Goal: Task Accomplishment & Management: Complete application form

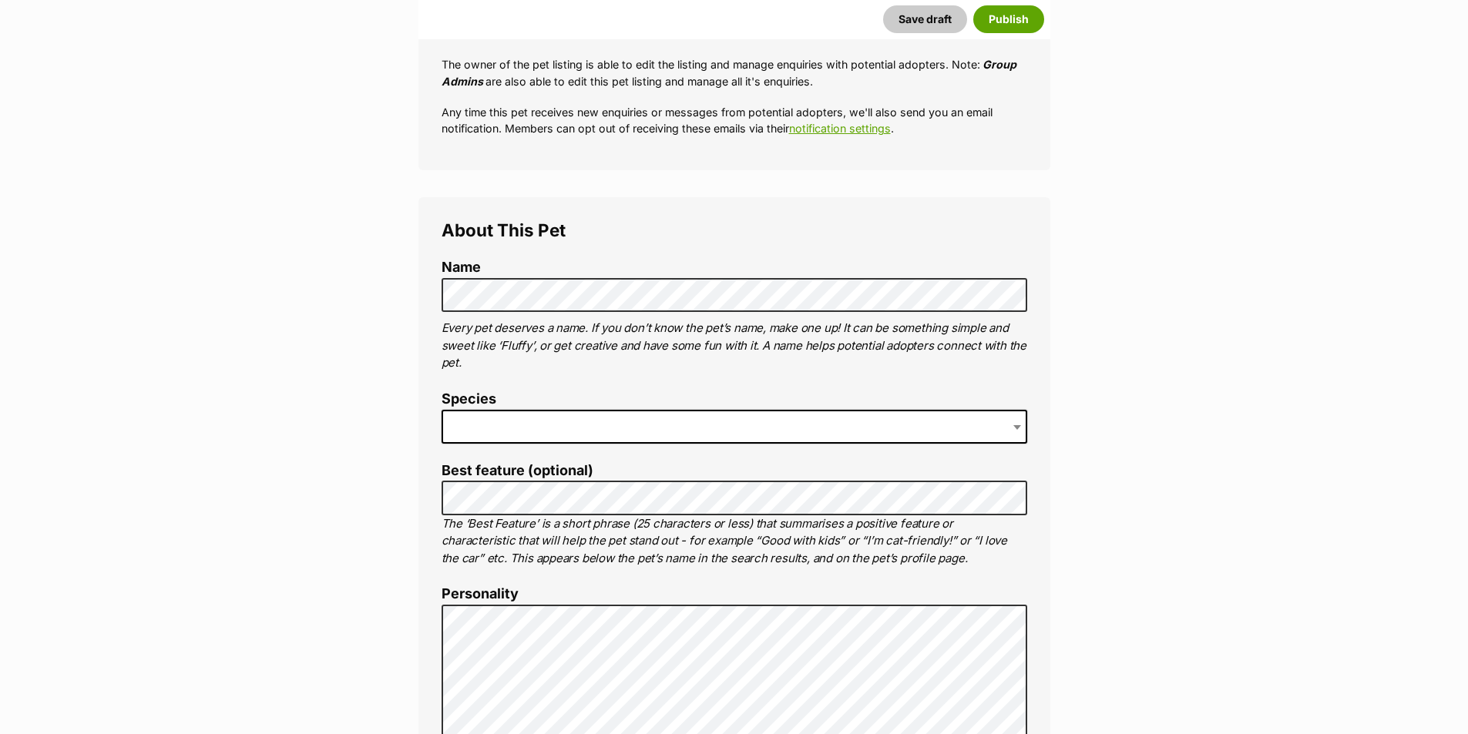
click at [507, 402] on label "Species" at bounding box center [735, 400] width 586 height 16
click at [519, 438] on span at bounding box center [735, 427] width 586 height 34
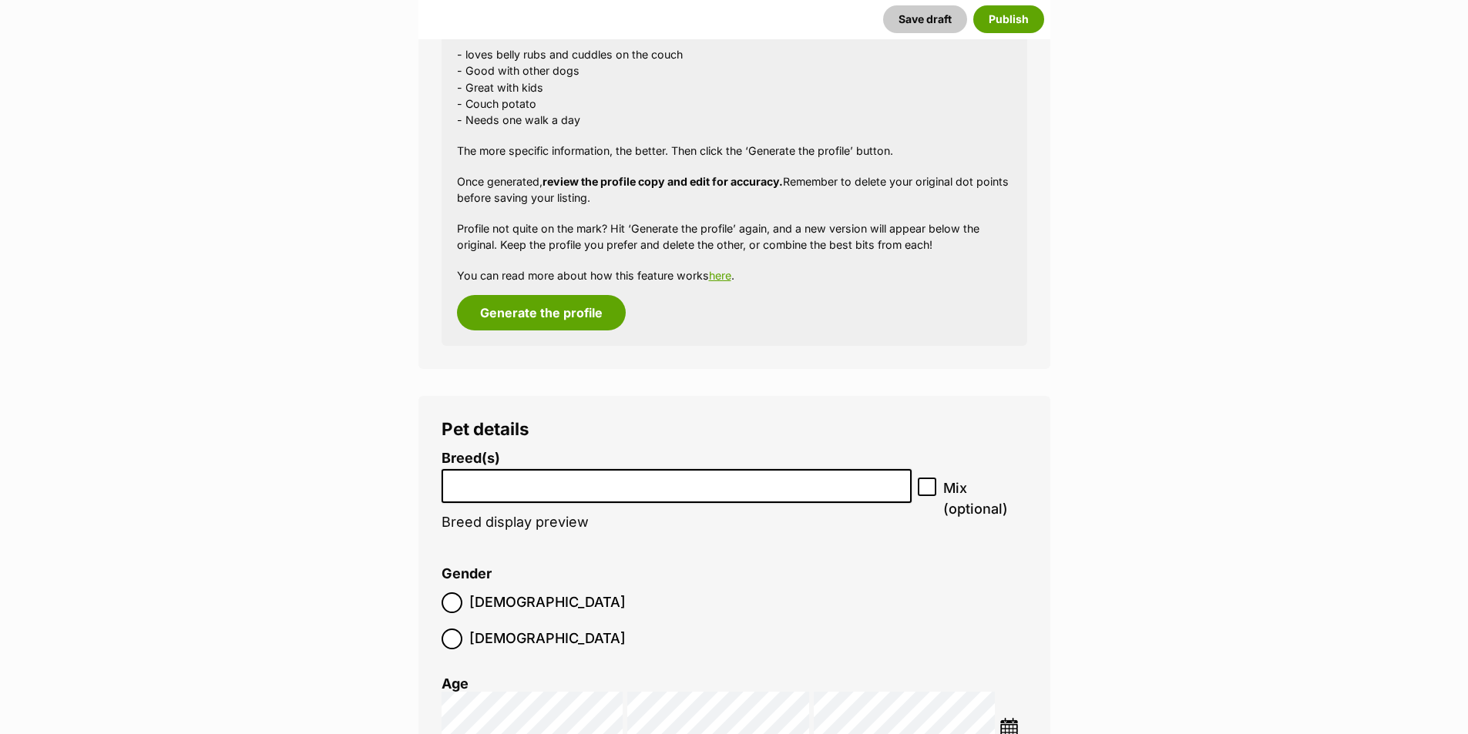
scroll to position [1748, 0]
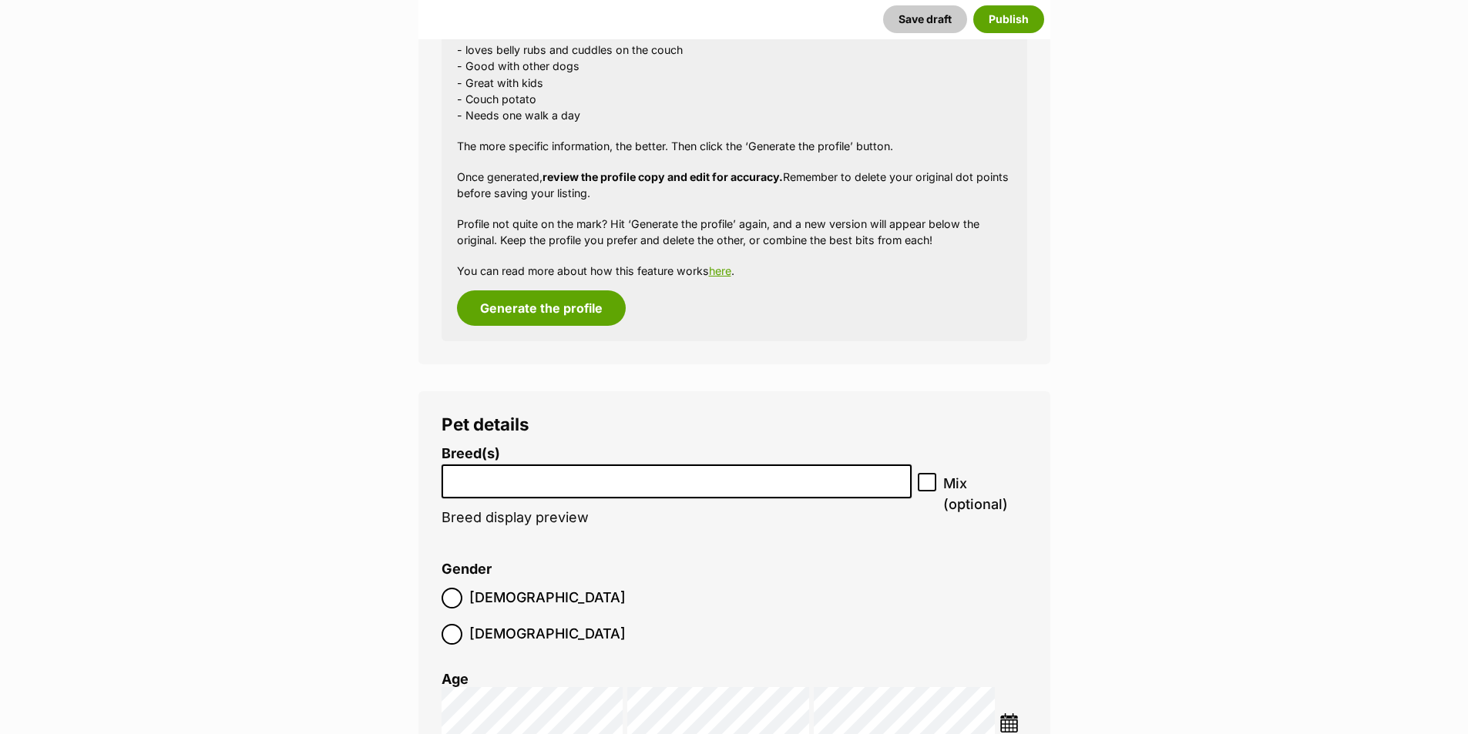
click at [534, 495] on li at bounding box center [677, 482] width 460 height 32
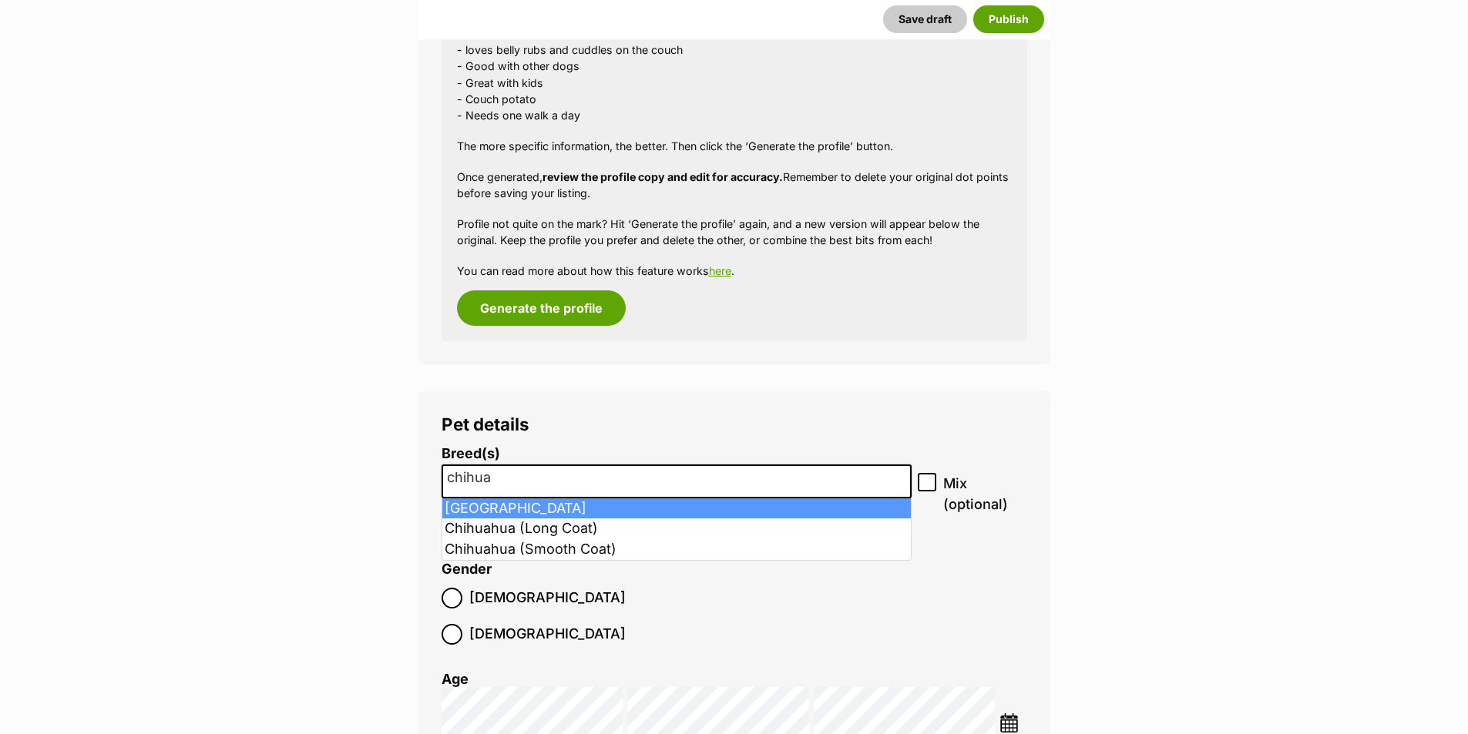
type input "chihua"
select select "59"
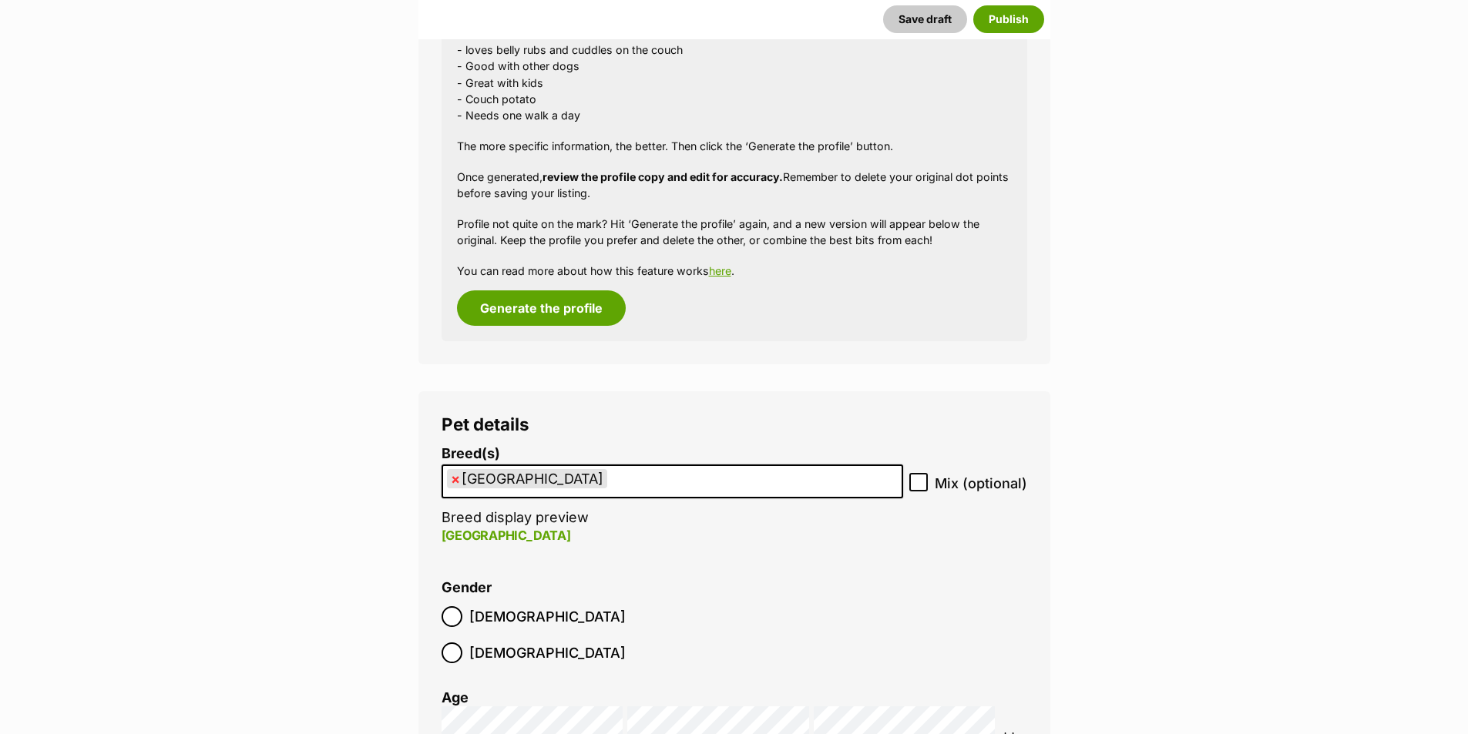
click at [919, 482] on icon at bounding box center [918, 482] width 11 height 11
click at [919, 482] on input "Mix (optional)" at bounding box center [918, 482] width 18 height 18
checkbox input "true"
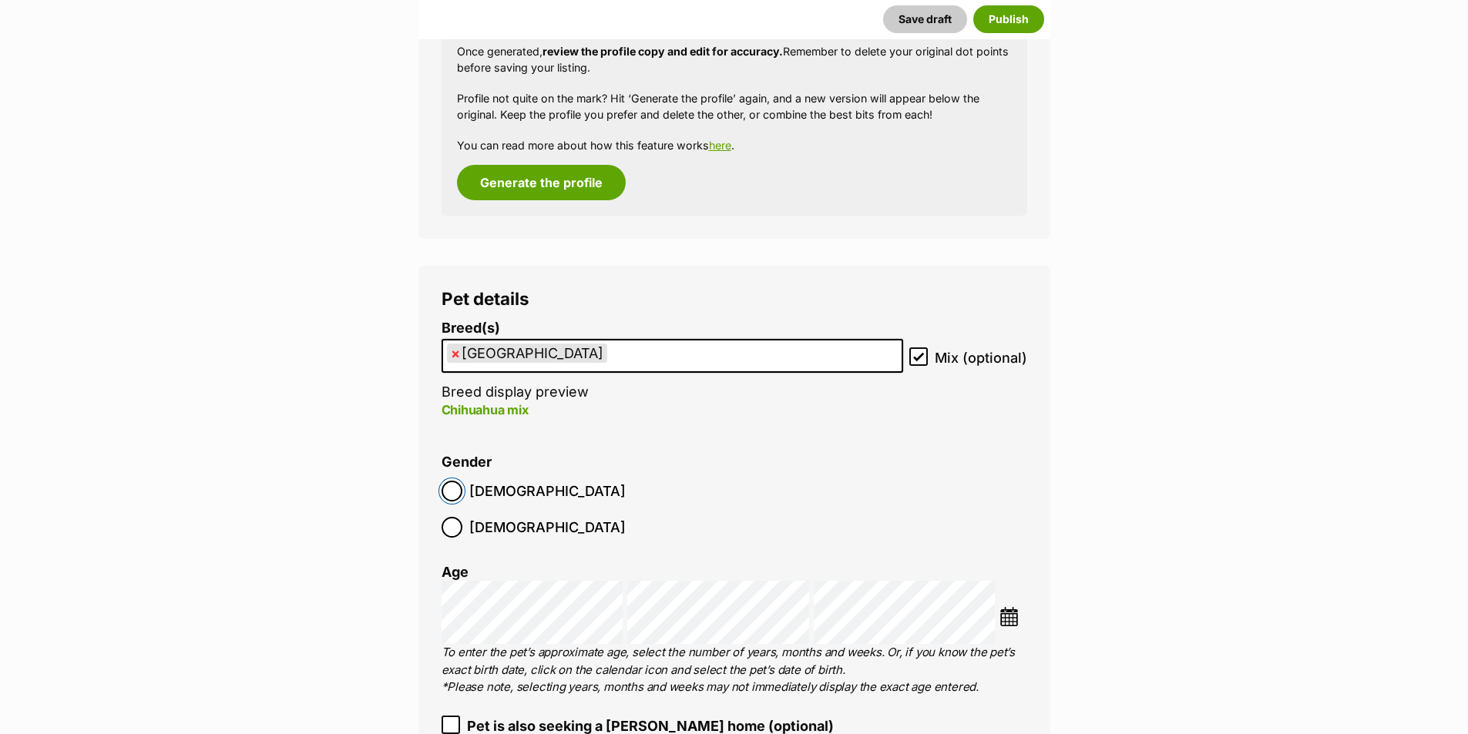
scroll to position [1902, 0]
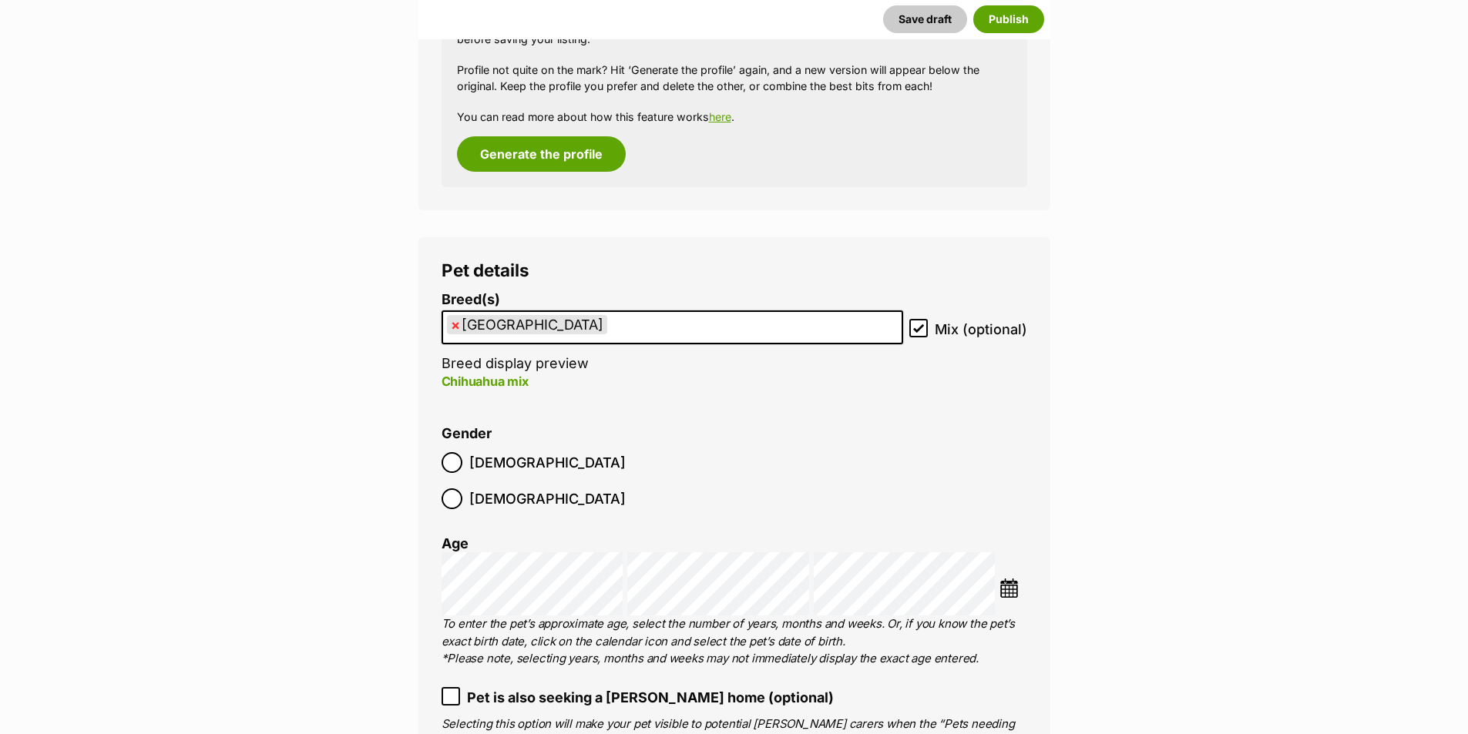
click at [1020, 579] on li at bounding box center [1013, 590] width 27 height 23
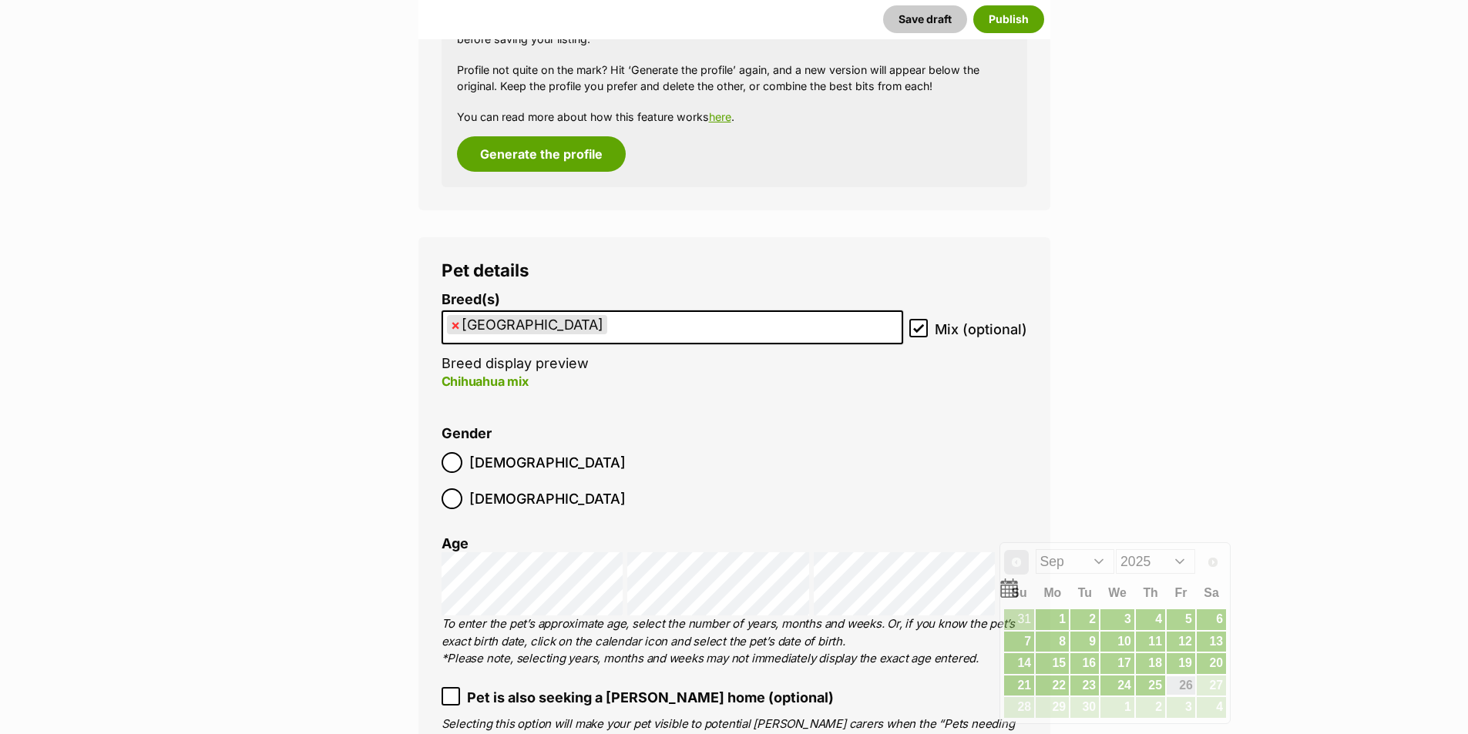
click at [1013, 553] on link "Prev" at bounding box center [1016, 562] width 25 height 25
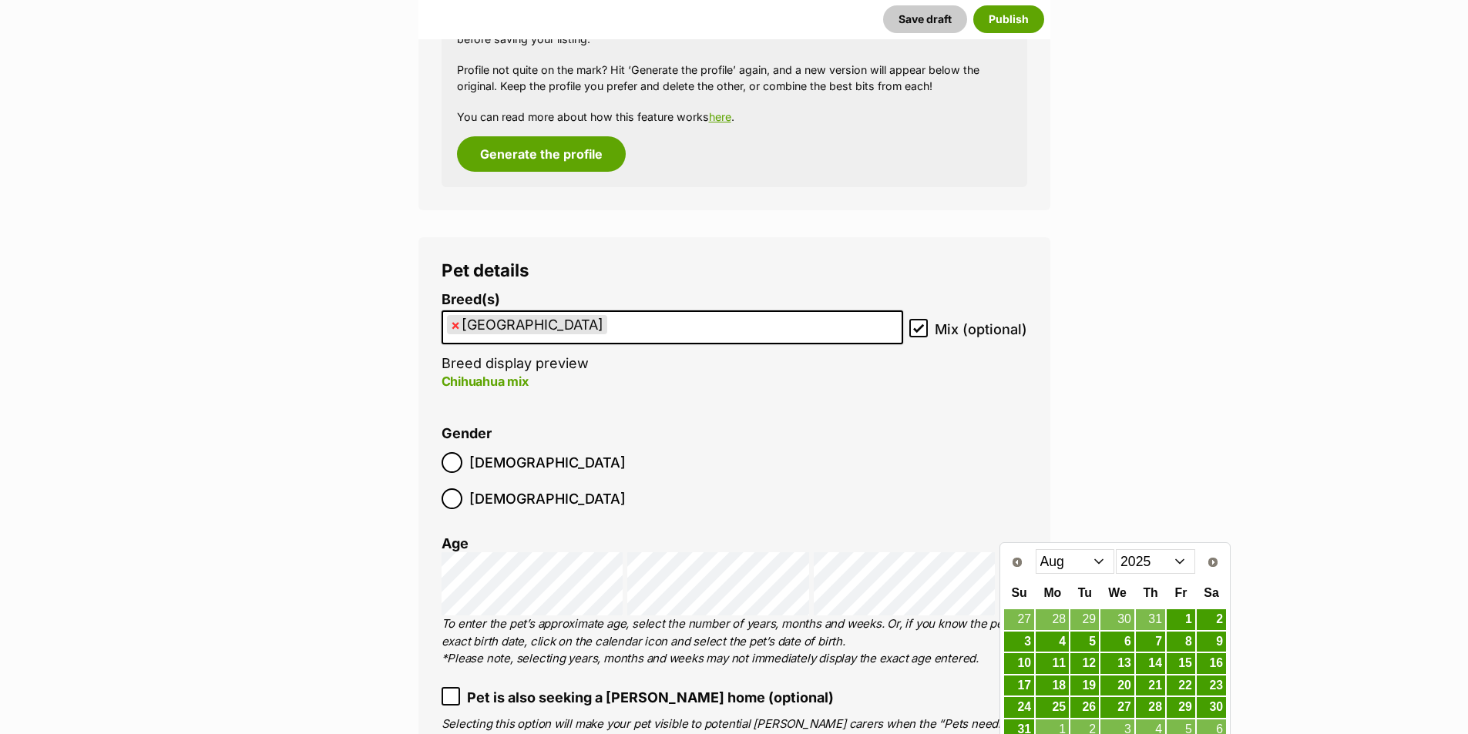
click at [1091, 566] on select "Jan Feb Mar Apr May Jun Jul Aug Sep" at bounding box center [1075, 562] width 79 height 25
click at [1141, 556] on select "2015 2016 2017 2018 2019 2020 2021 2022 2023 2024 2025" at bounding box center [1155, 562] width 79 height 25
click at [1055, 568] on select "Jan Feb Mar Apr May Jun Jul Aug Sep Oct Nov Dec" at bounding box center [1075, 562] width 79 height 25
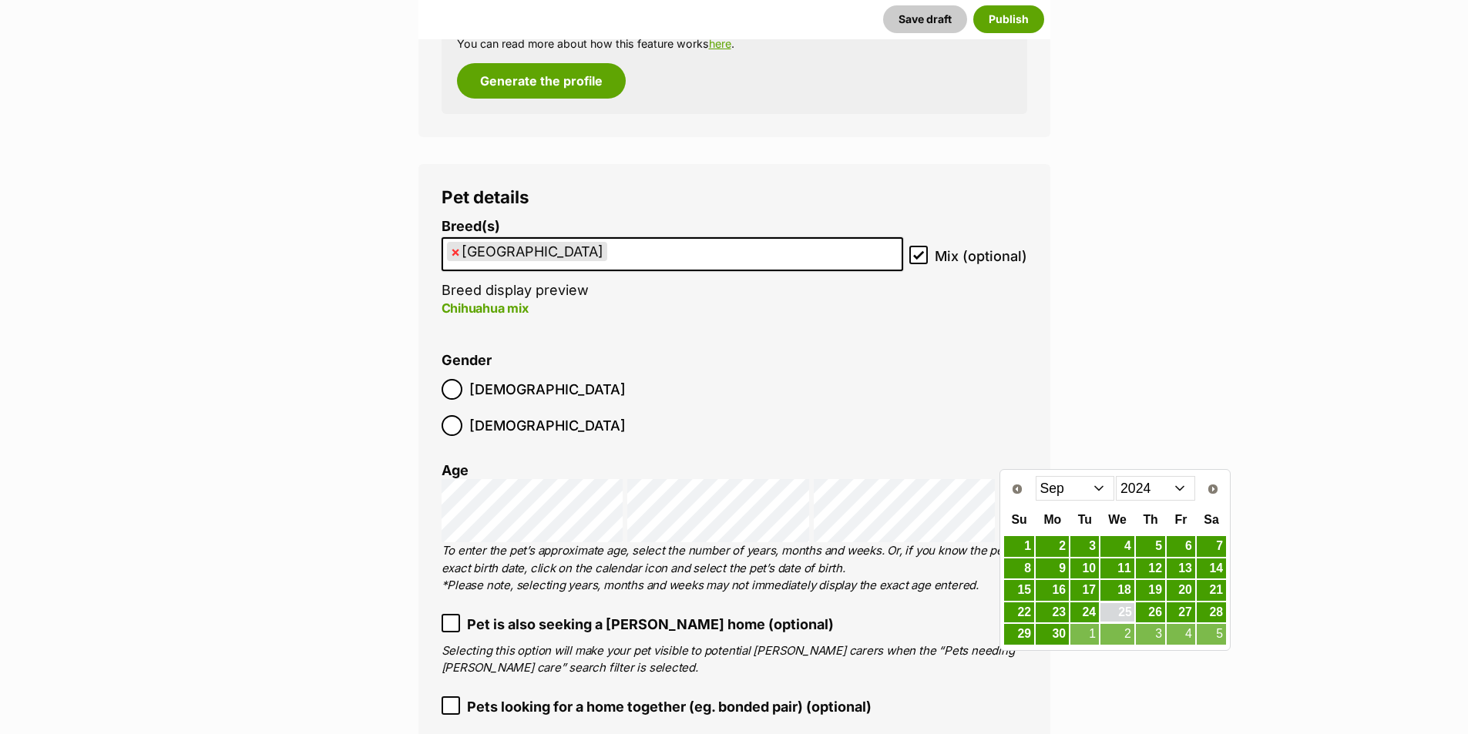
scroll to position [1979, 0]
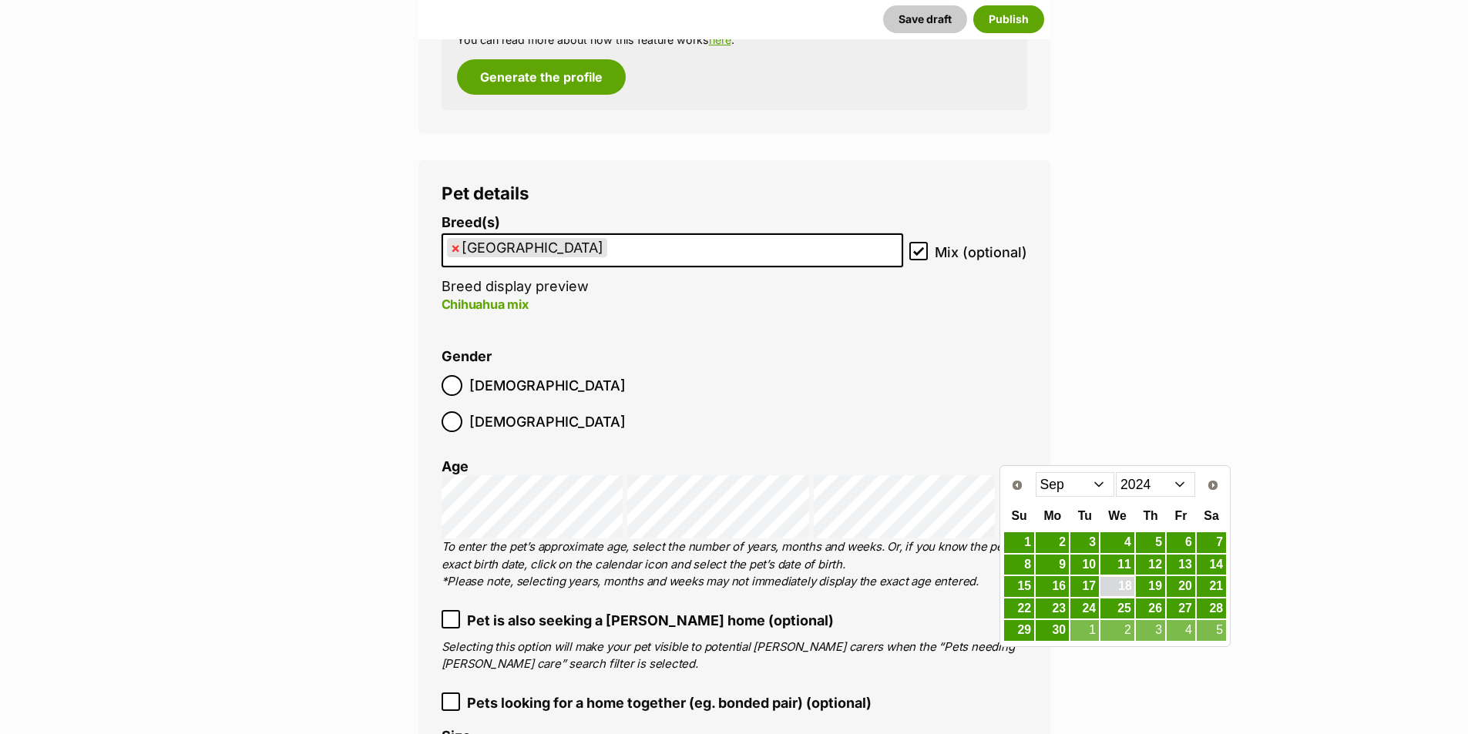
click at [1120, 586] on link "18" at bounding box center [1118, 586] width 34 height 19
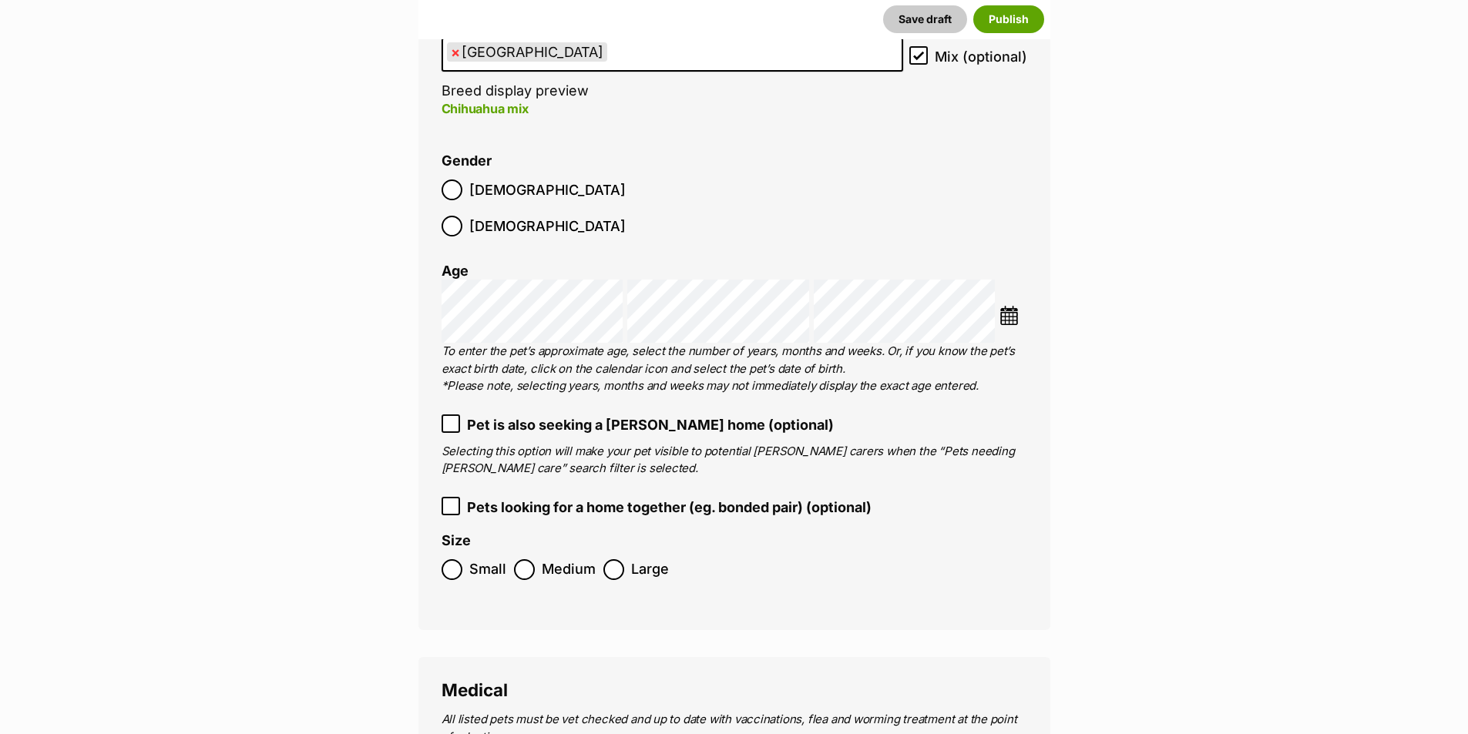
scroll to position [2210, 0]
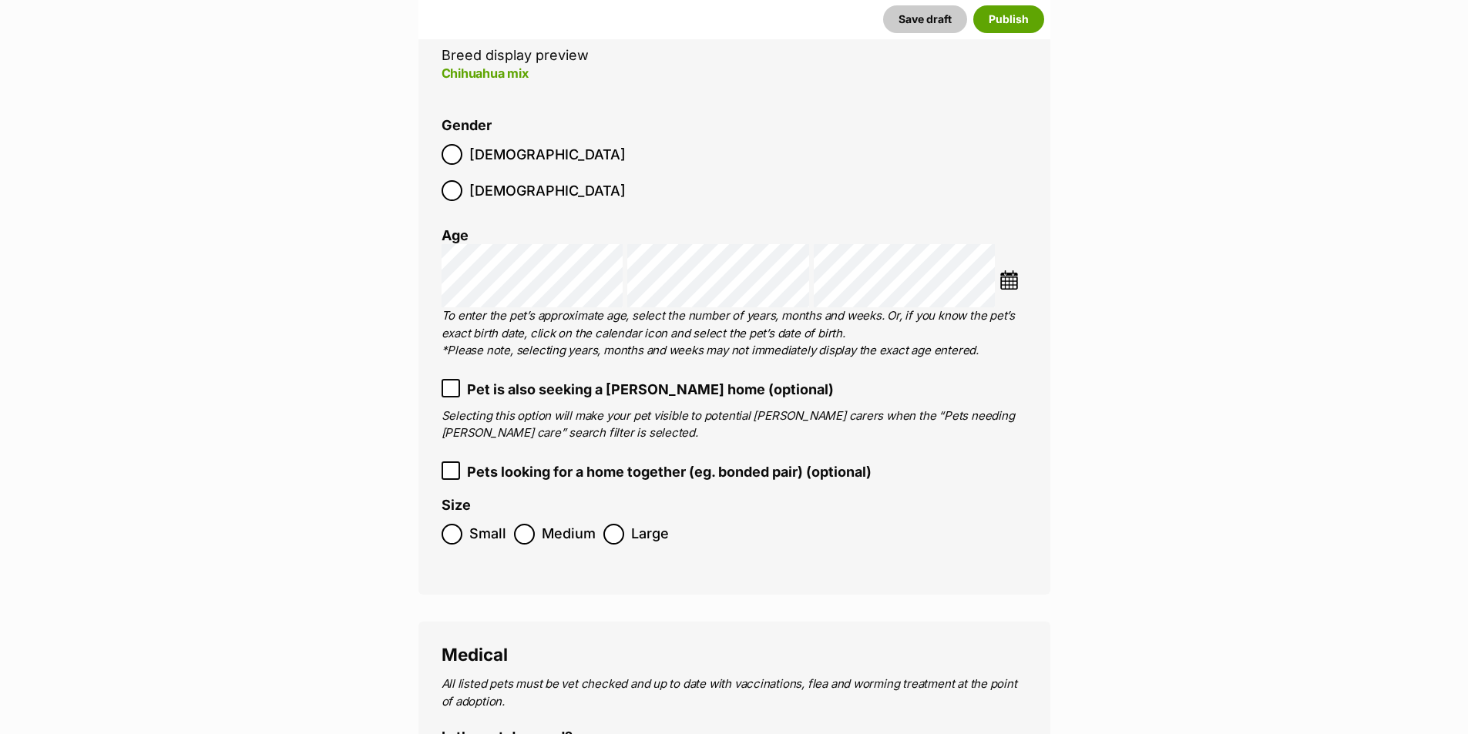
click at [453, 516] on ol "Small Medium Large" at bounding box center [735, 534] width 586 height 36
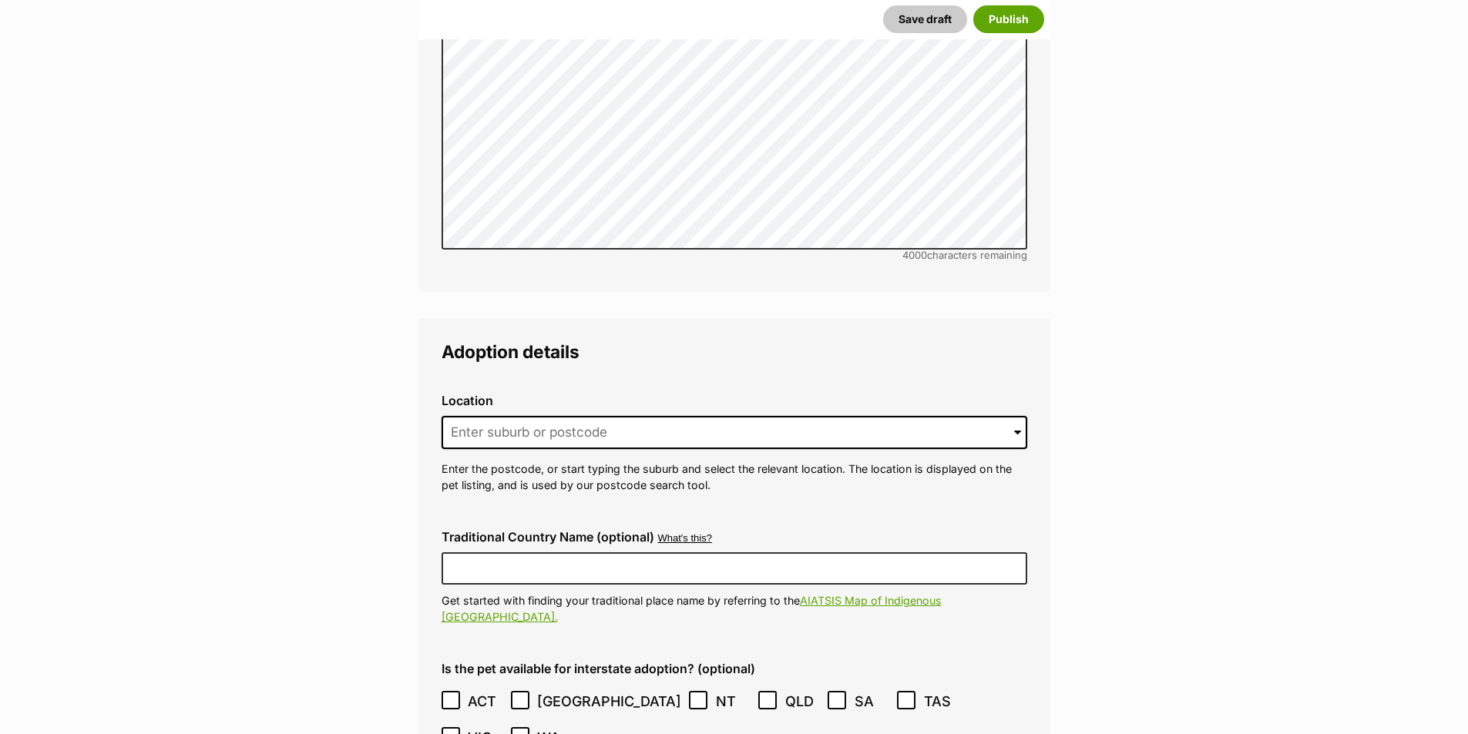
scroll to position [3521, 0]
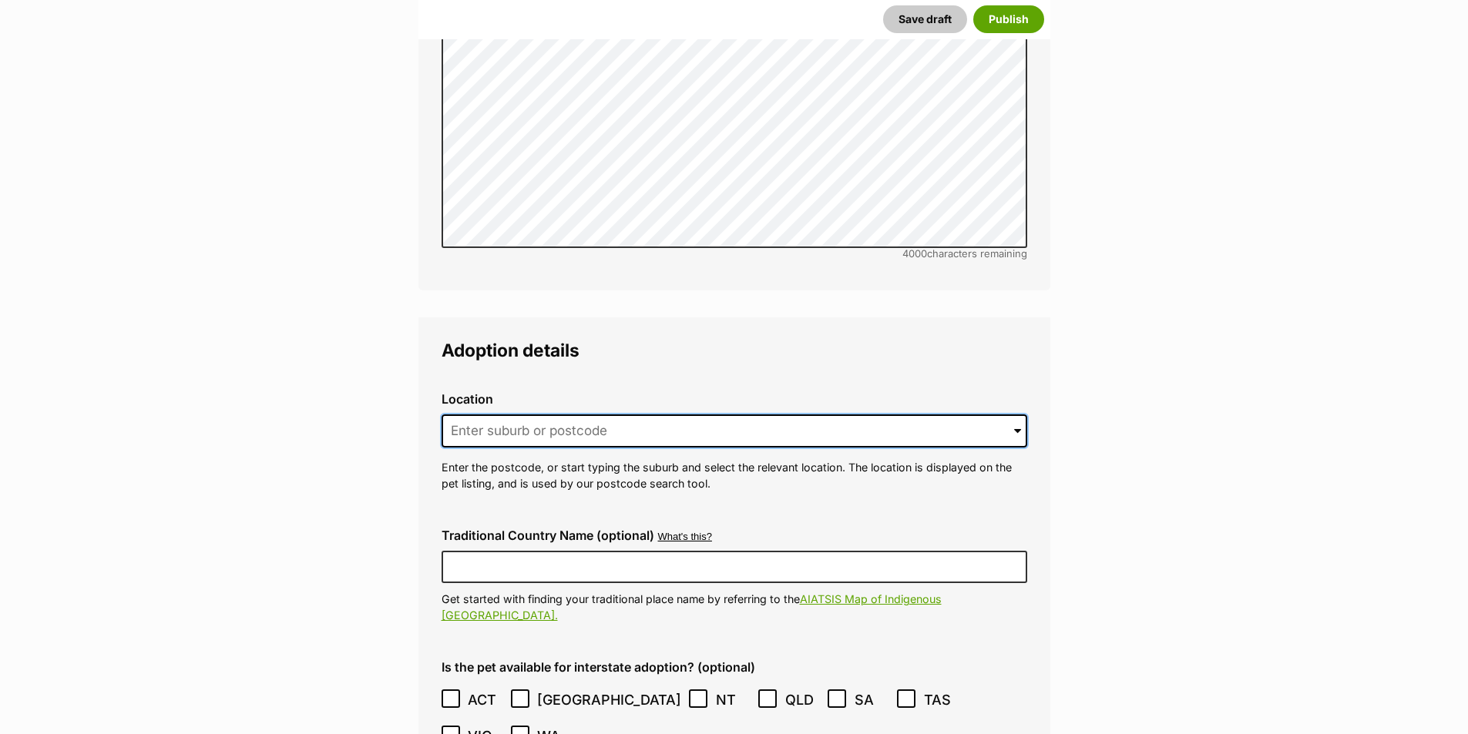
click at [546, 415] on input at bounding box center [735, 432] width 586 height 34
click at [488, 449] on li "Charmhaven, New South Wales, 2263" at bounding box center [733, 464] width 583 height 30
type input "Charmhaven, New South Wales, 2263"
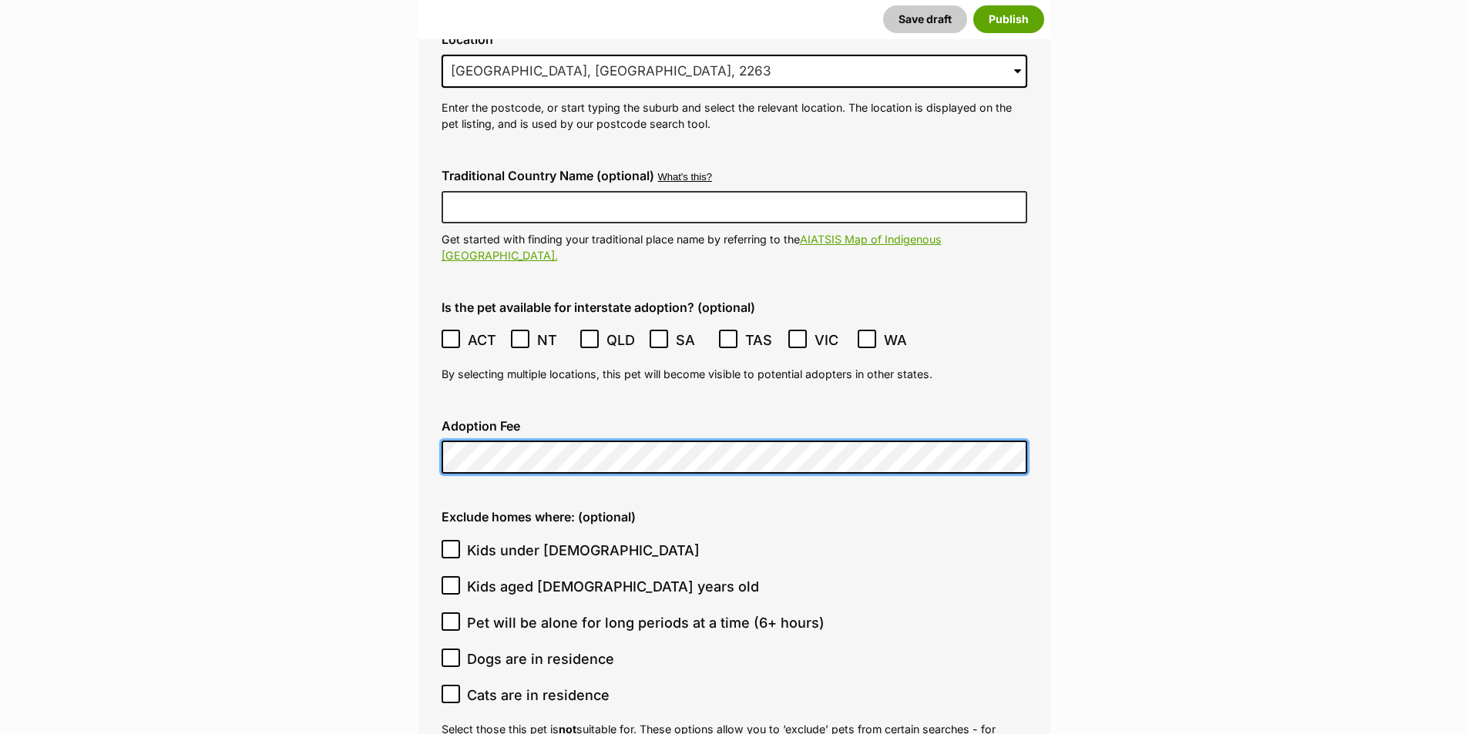
scroll to position [3906, 0]
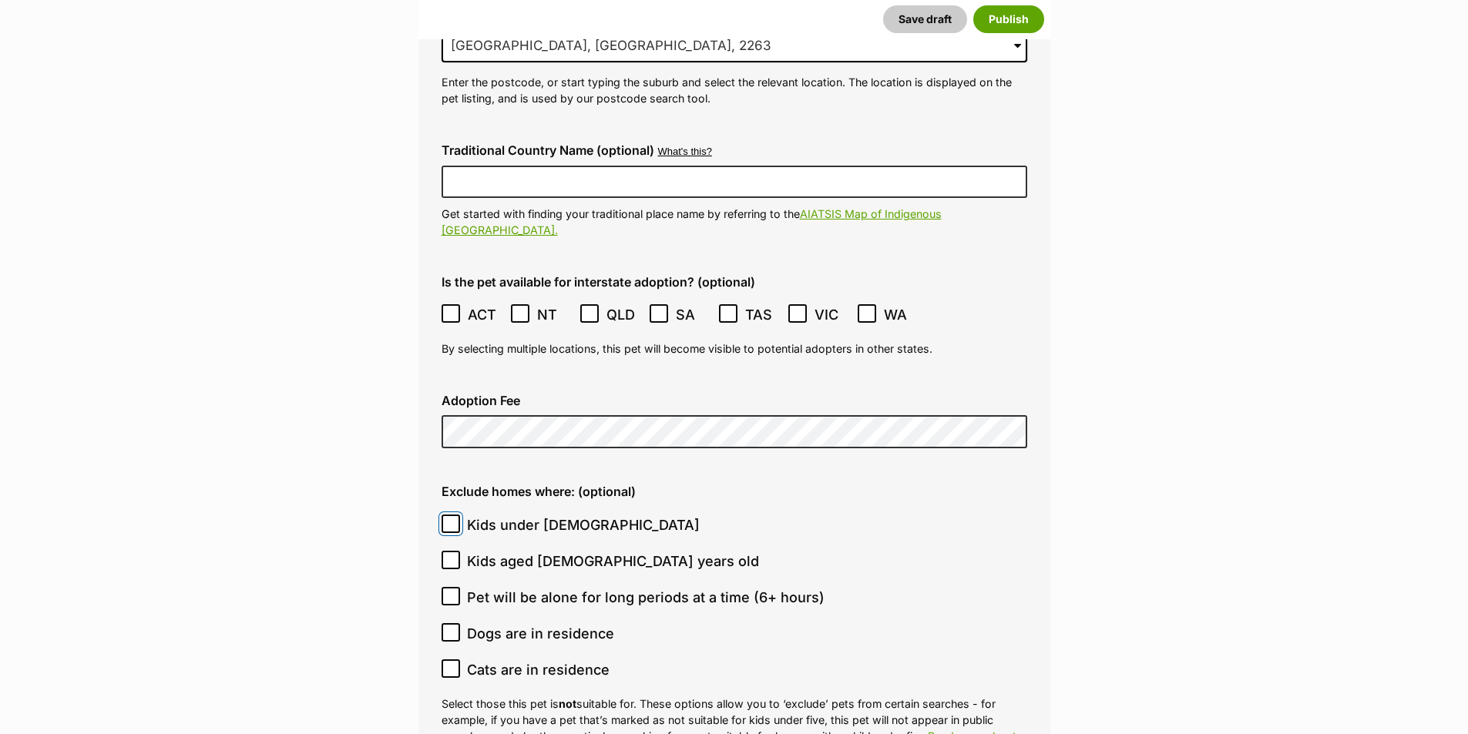
click at [443, 515] on input "Kids under 5 years old" at bounding box center [451, 524] width 18 height 18
checkbox input "true"
click at [455, 555] on icon at bounding box center [450, 560] width 11 height 11
click at [455, 551] on input "Kids aged 6-12 years old" at bounding box center [451, 560] width 18 height 18
checkbox input "true"
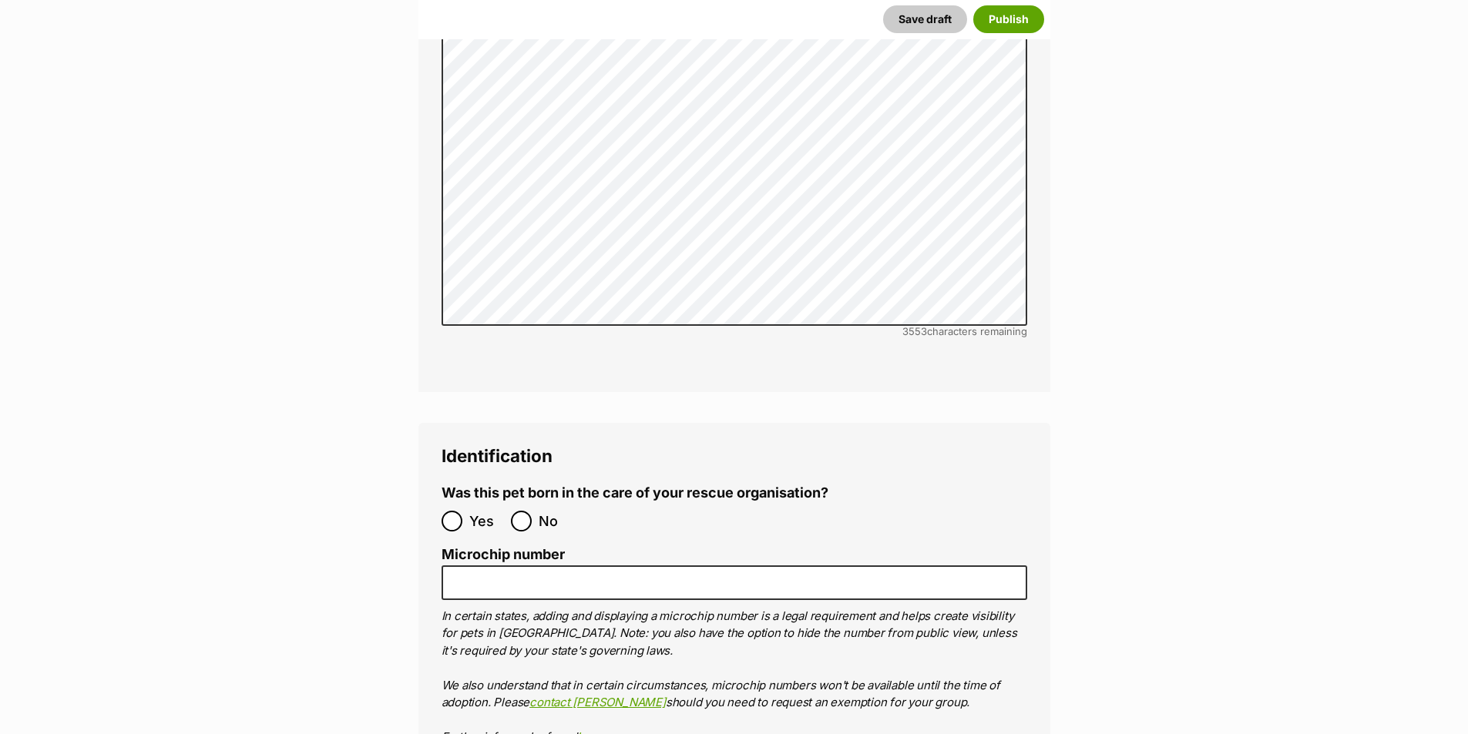
scroll to position [4831, 0]
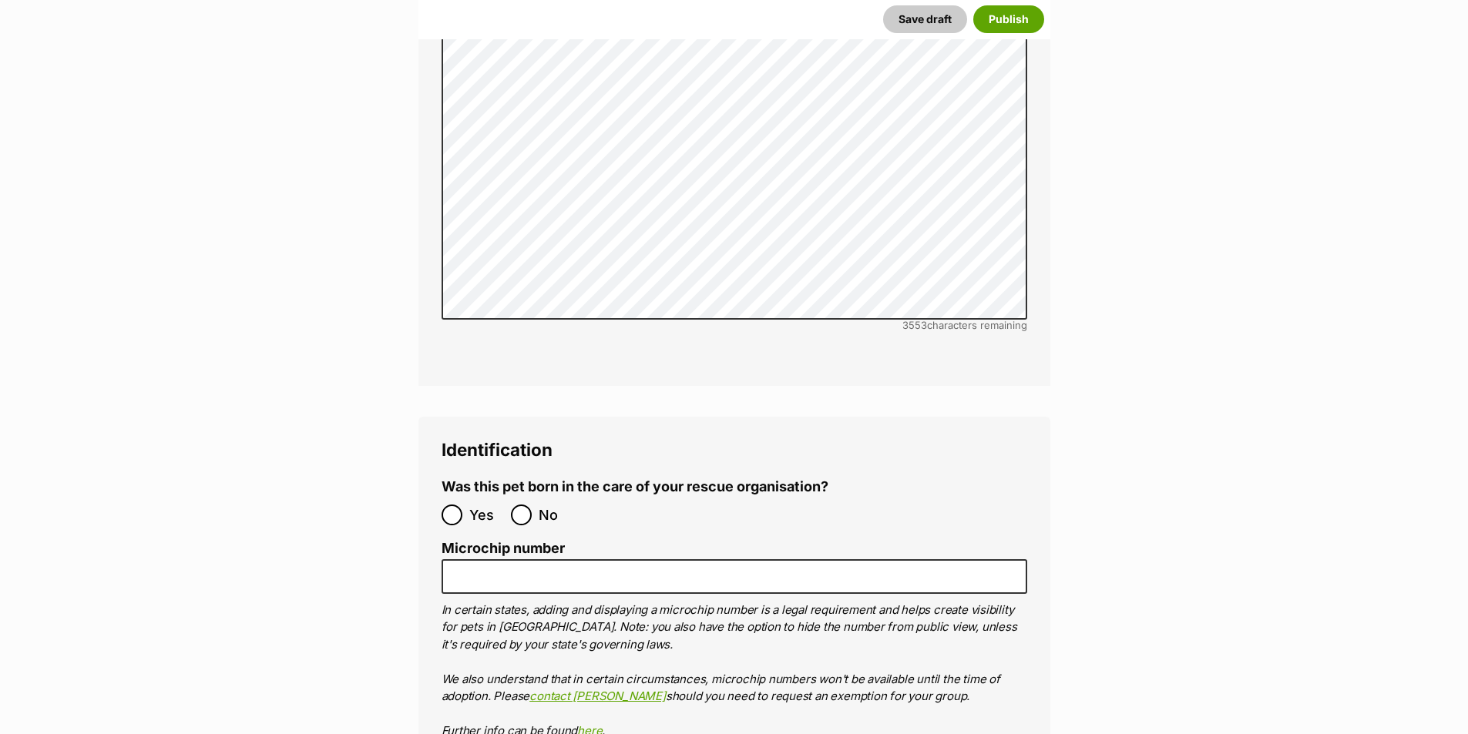
click at [509, 497] on ol "Yes No" at bounding box center [588, 515] width 293 height 36
click at [523, 505] on input "No" at bounding box center [521, 515] width 21 height 21
radio input "true"
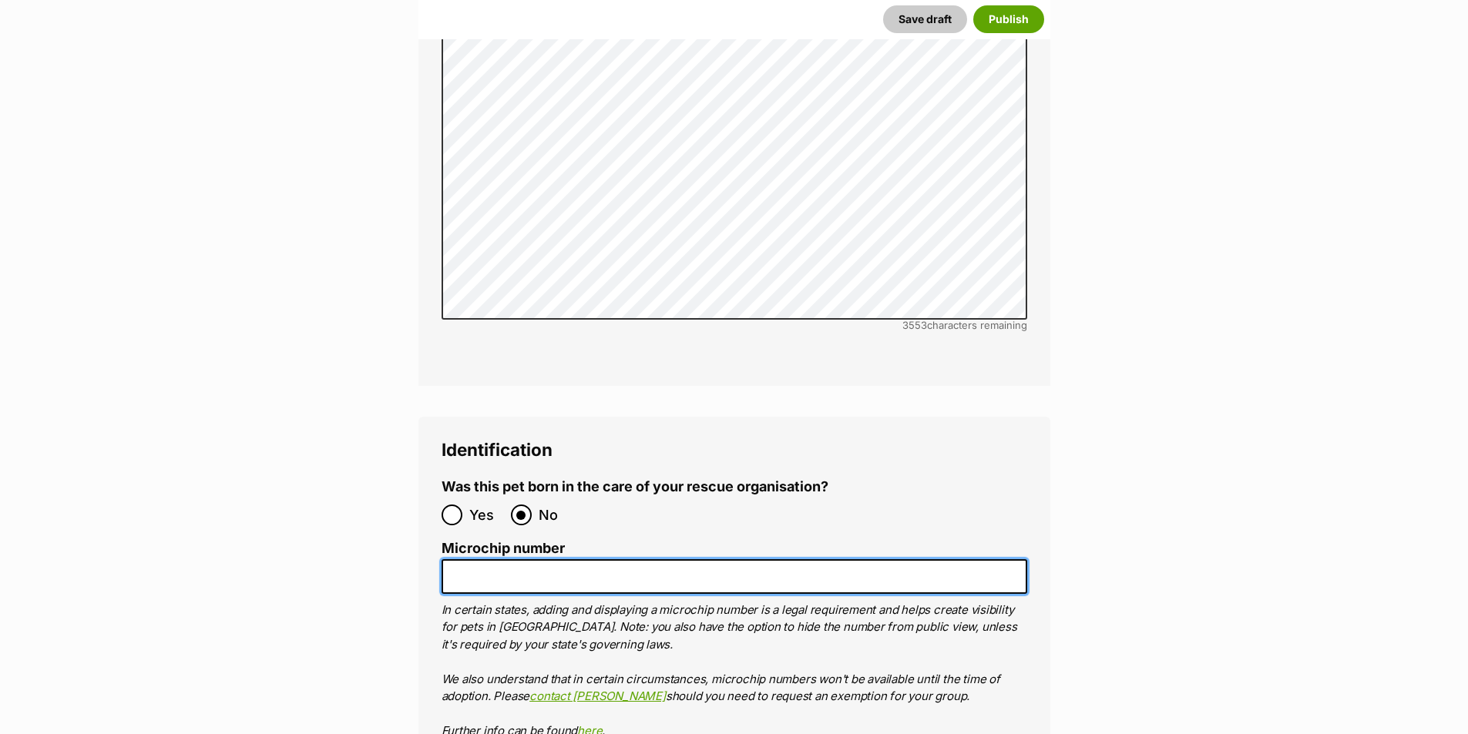
click at [524, 560] on input "Microchip number" at bounding box center [735, 577] width 586 height 35
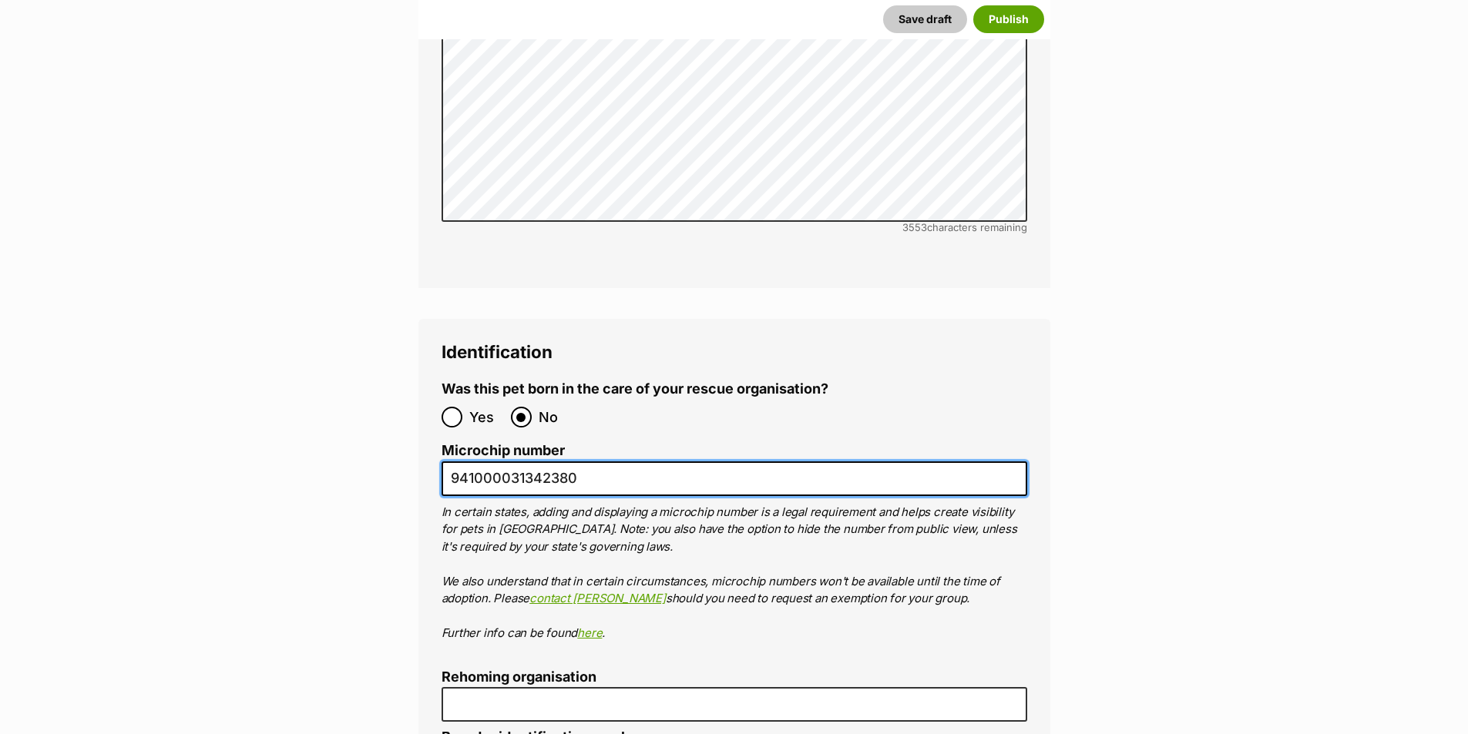
scroll to position [5139, 0]
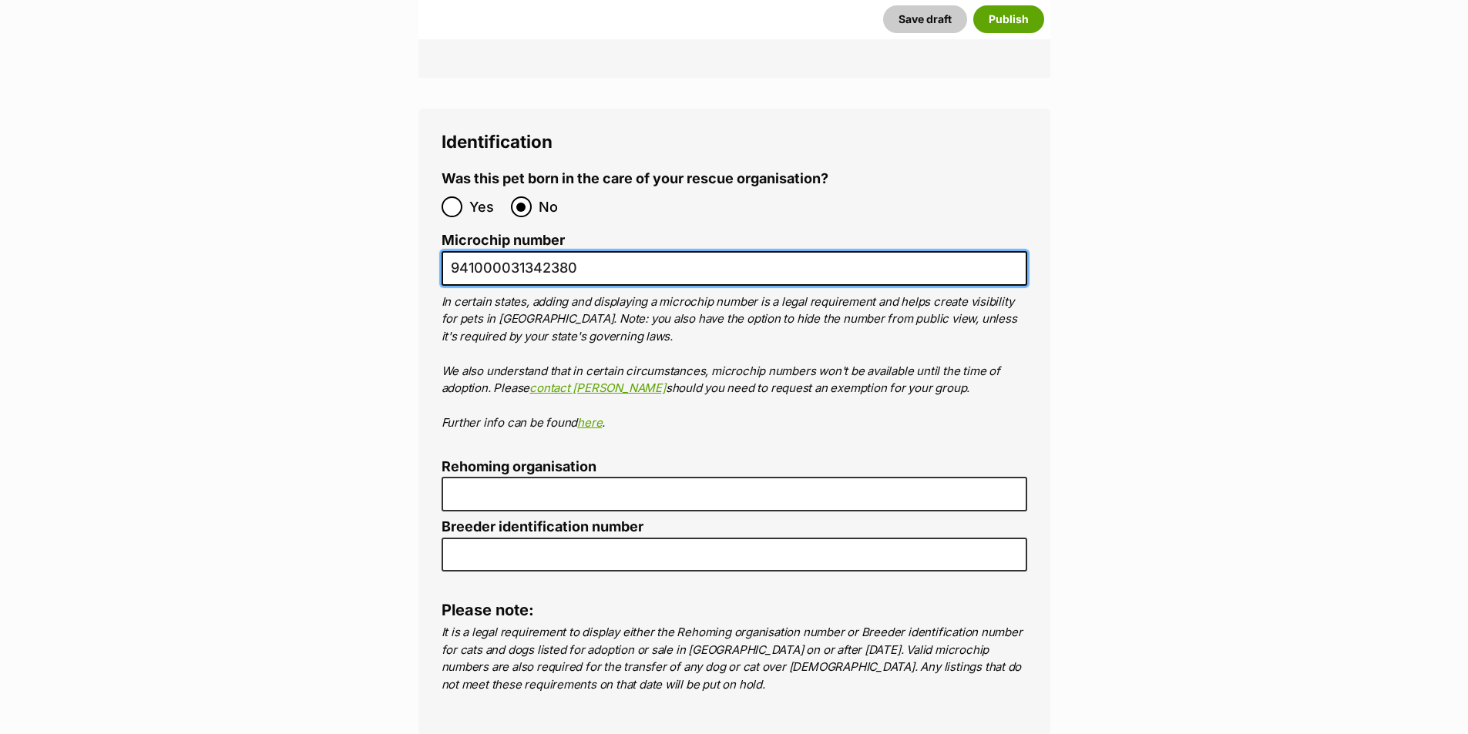
type input "941000031342380"
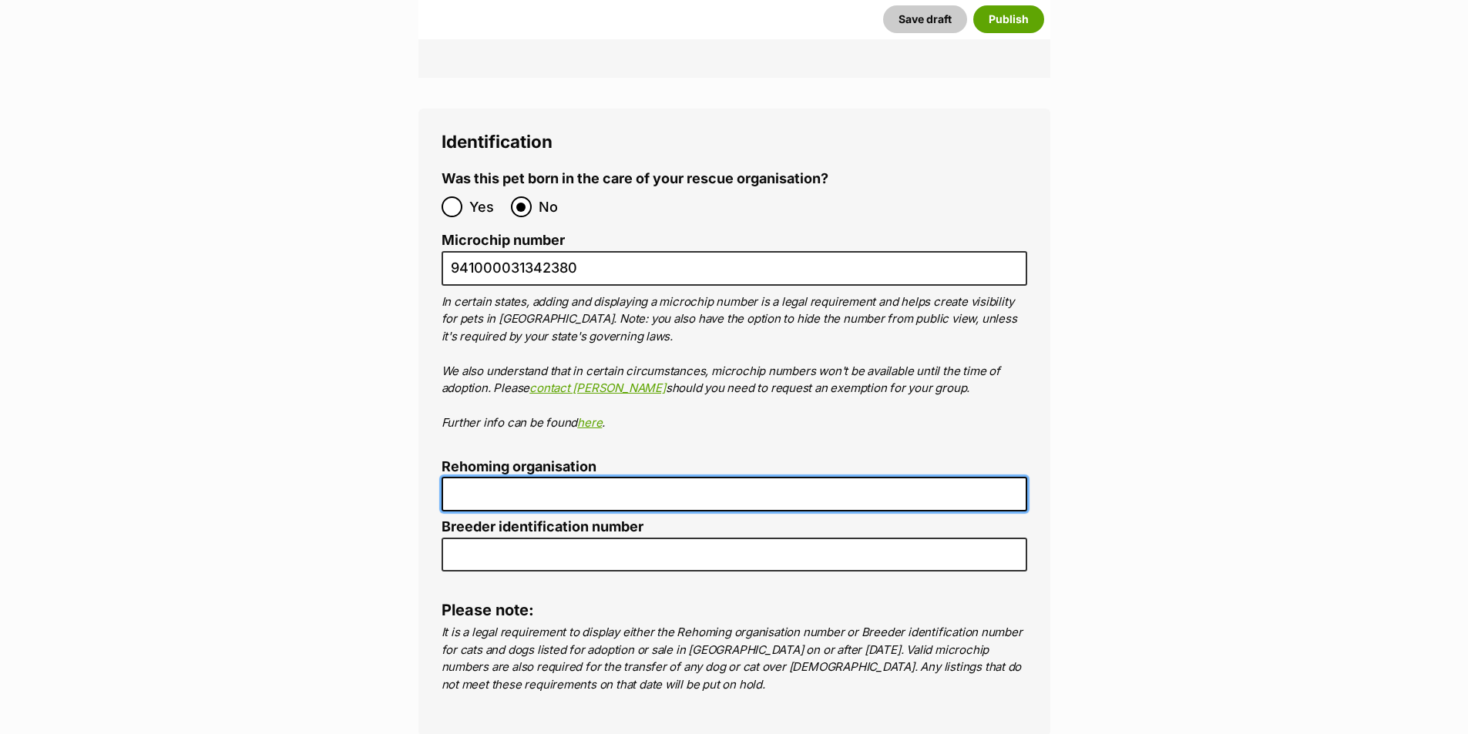
click at [508, 477] on input "Rehoming organisation" at bounding box center [735, 494] width 586 height 35
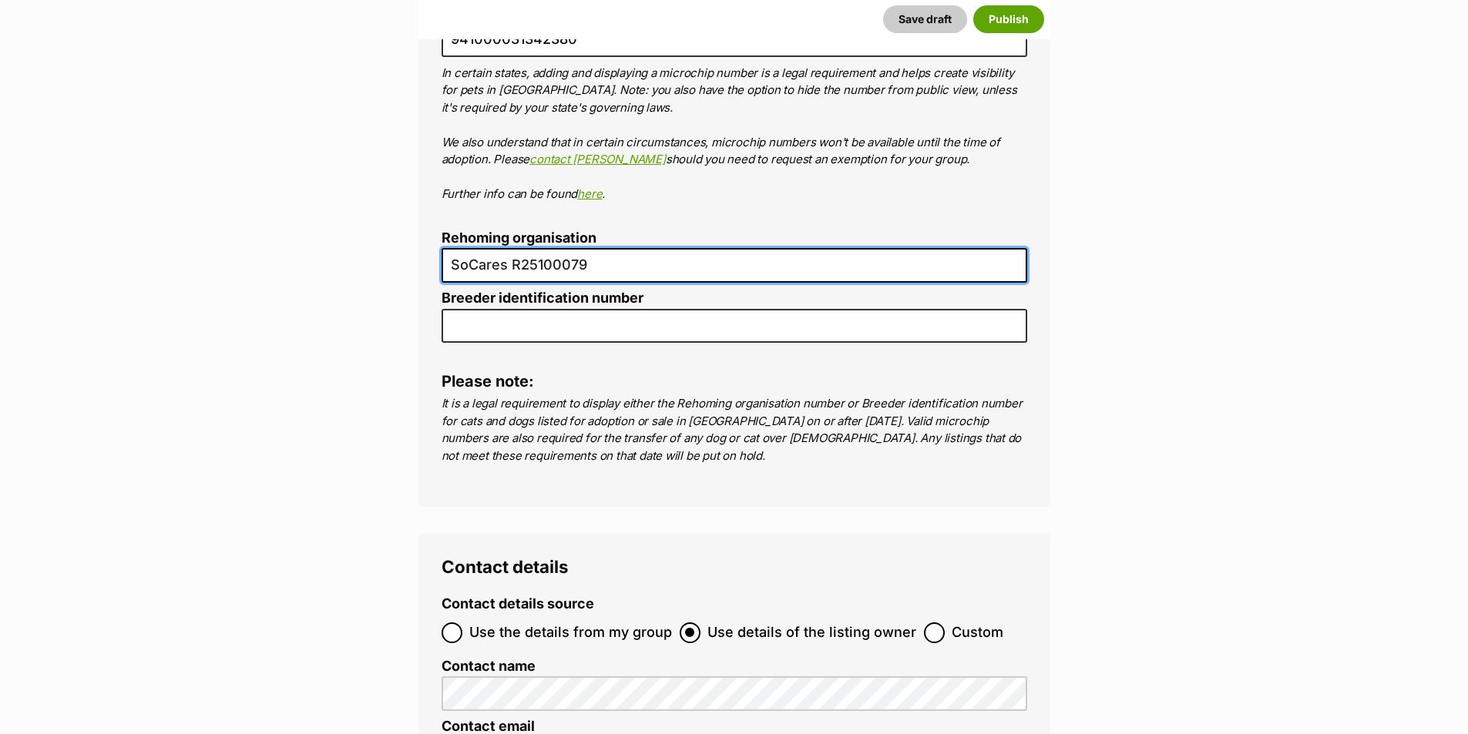
scroll to position [5447, 0]
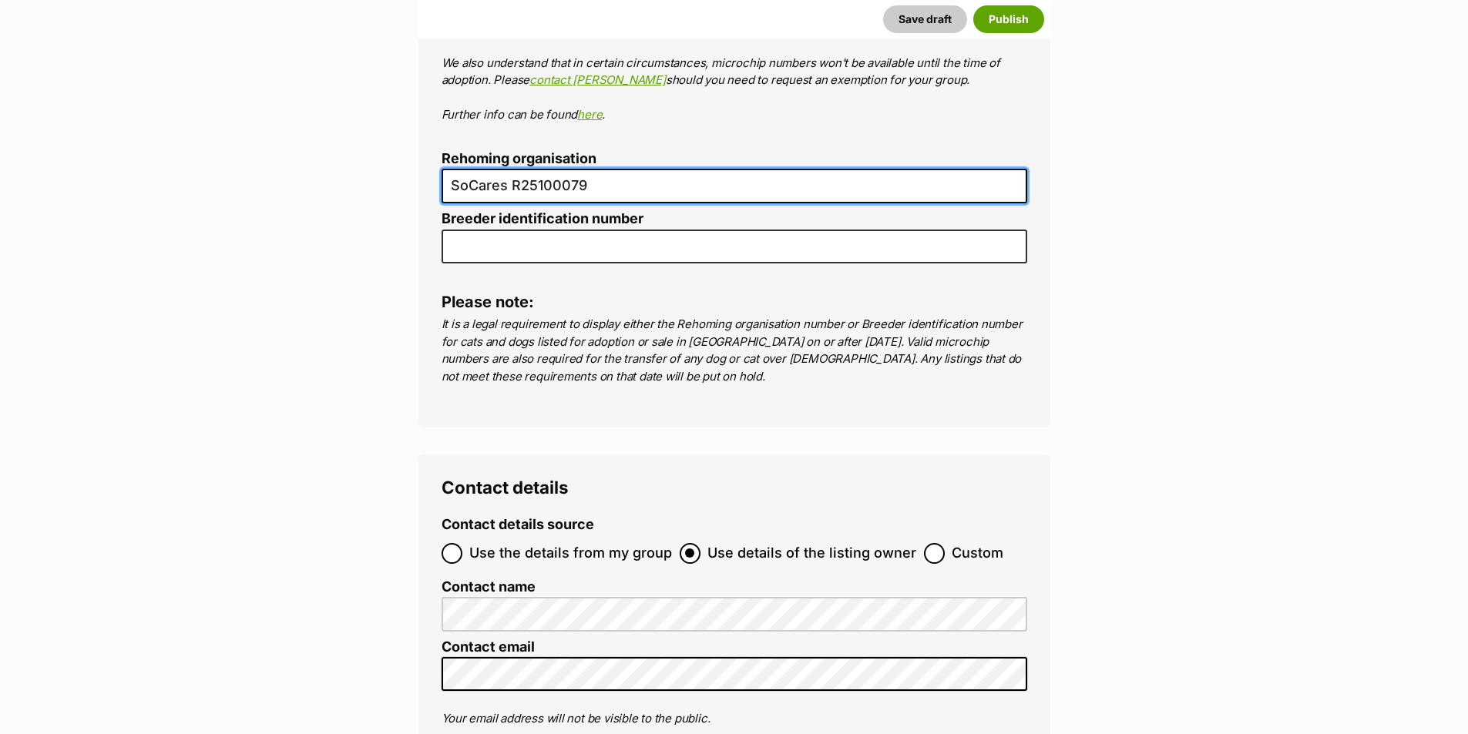
type input "SoCares R25100079"
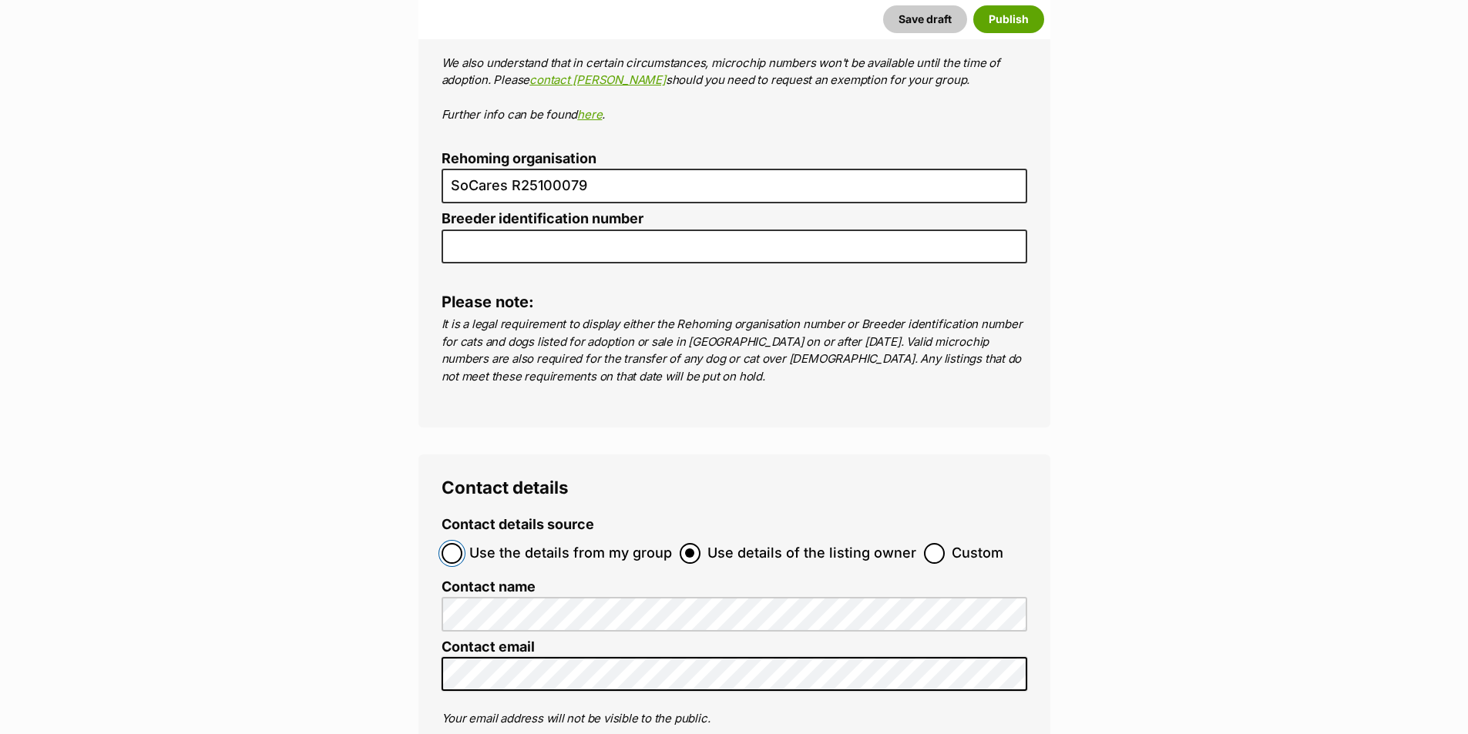
click at [445, 543] on input "Use the details from my group" at bounding box center [452, 553] width 21 height 21
radio input "true"
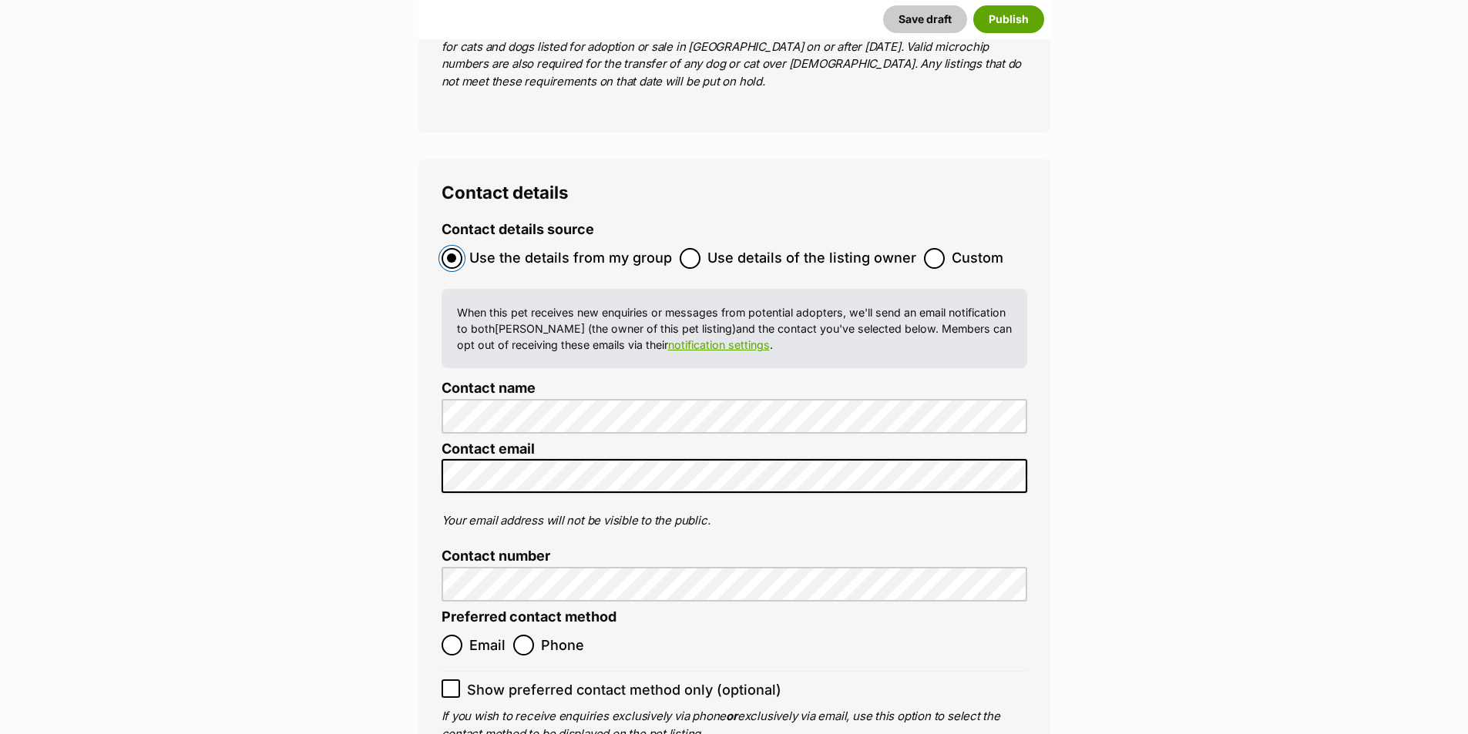
scroll to position [5833, 0]
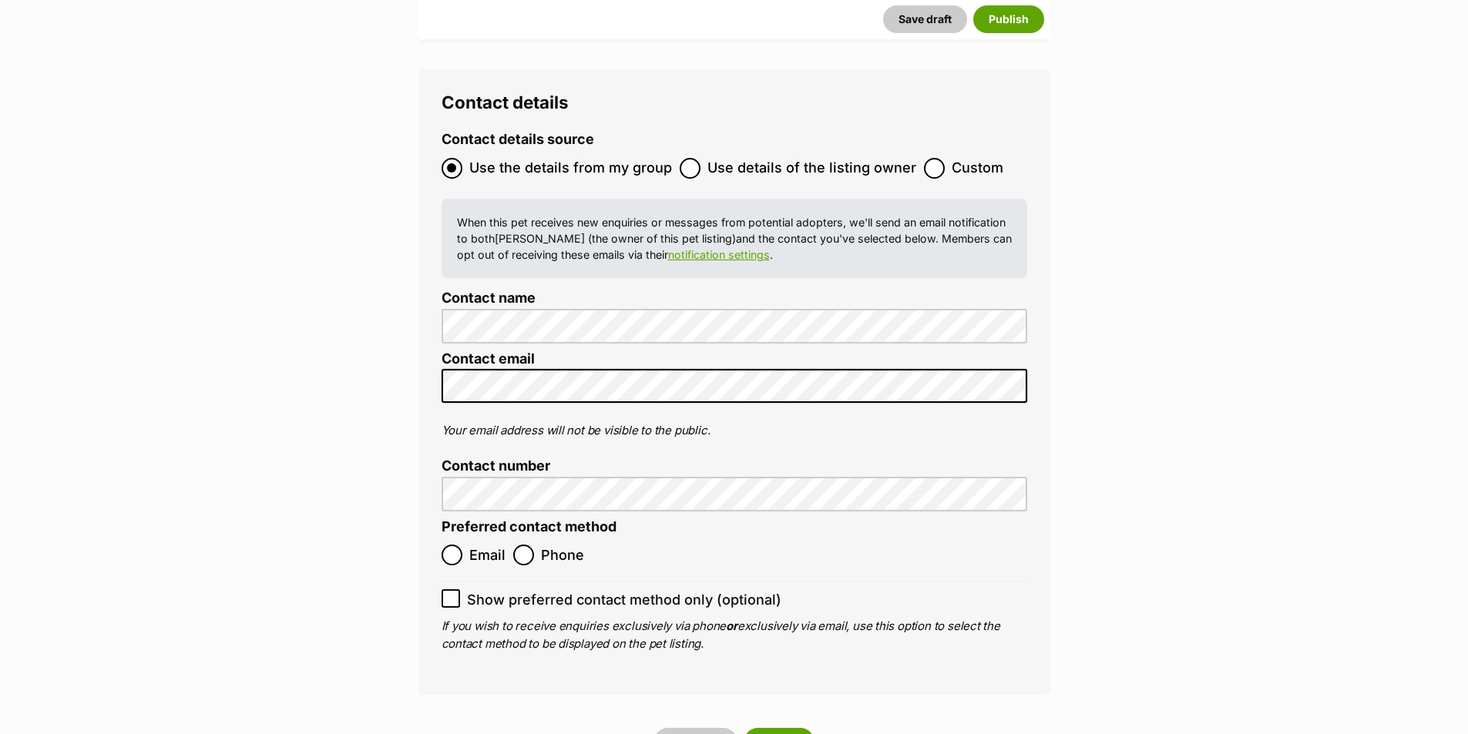
click at [466, 537] on ol "Email Phone" at bounding box center [588, 555] width 293 height 36
click at [459, 545] on input "Email" at bounding box center [452, 555] width 21 height 21
radio input "true"
click at [781, 728] on button "Publish" at bounding box center [779, 742] width 71 height 28
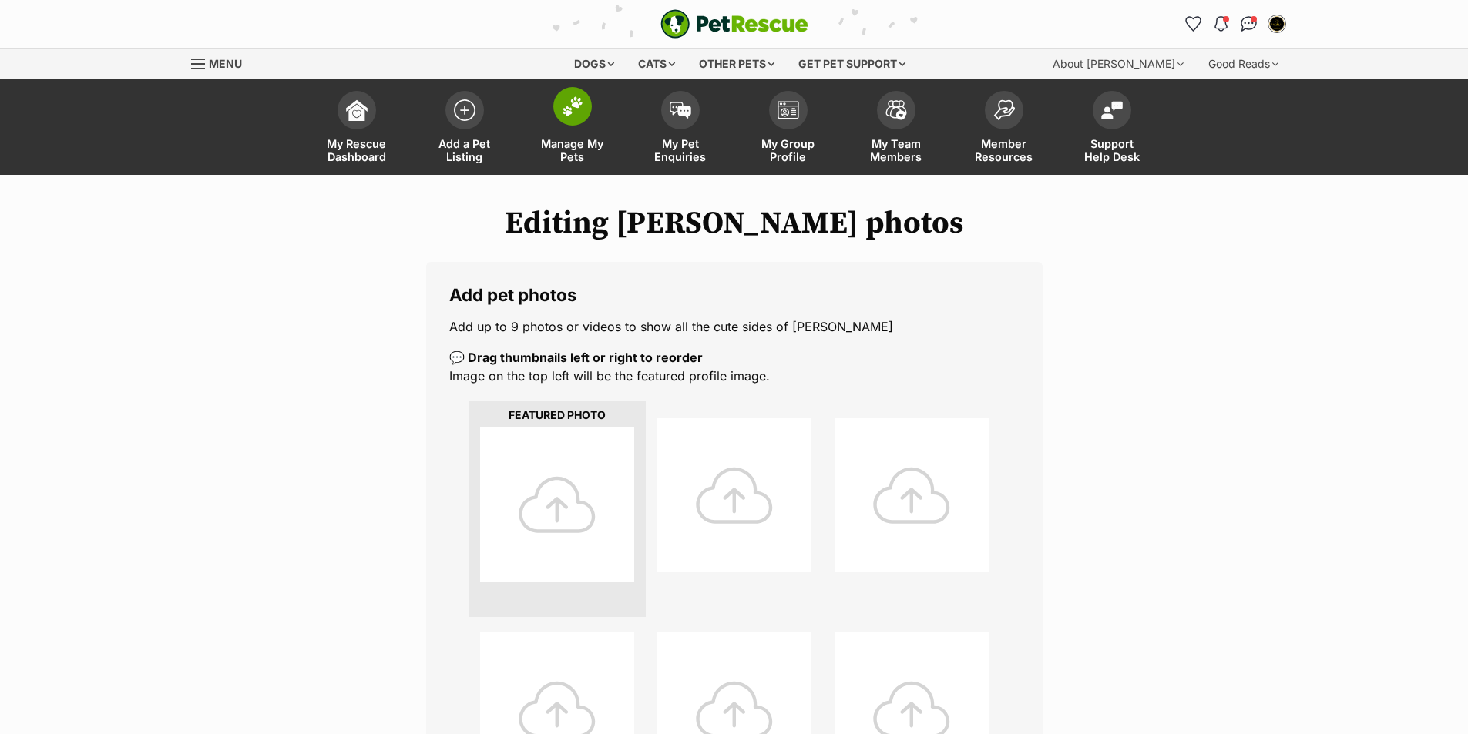
click at [555, 126] on link "Manage My Pets" at bounding box center [573, 129] width 108 height 92
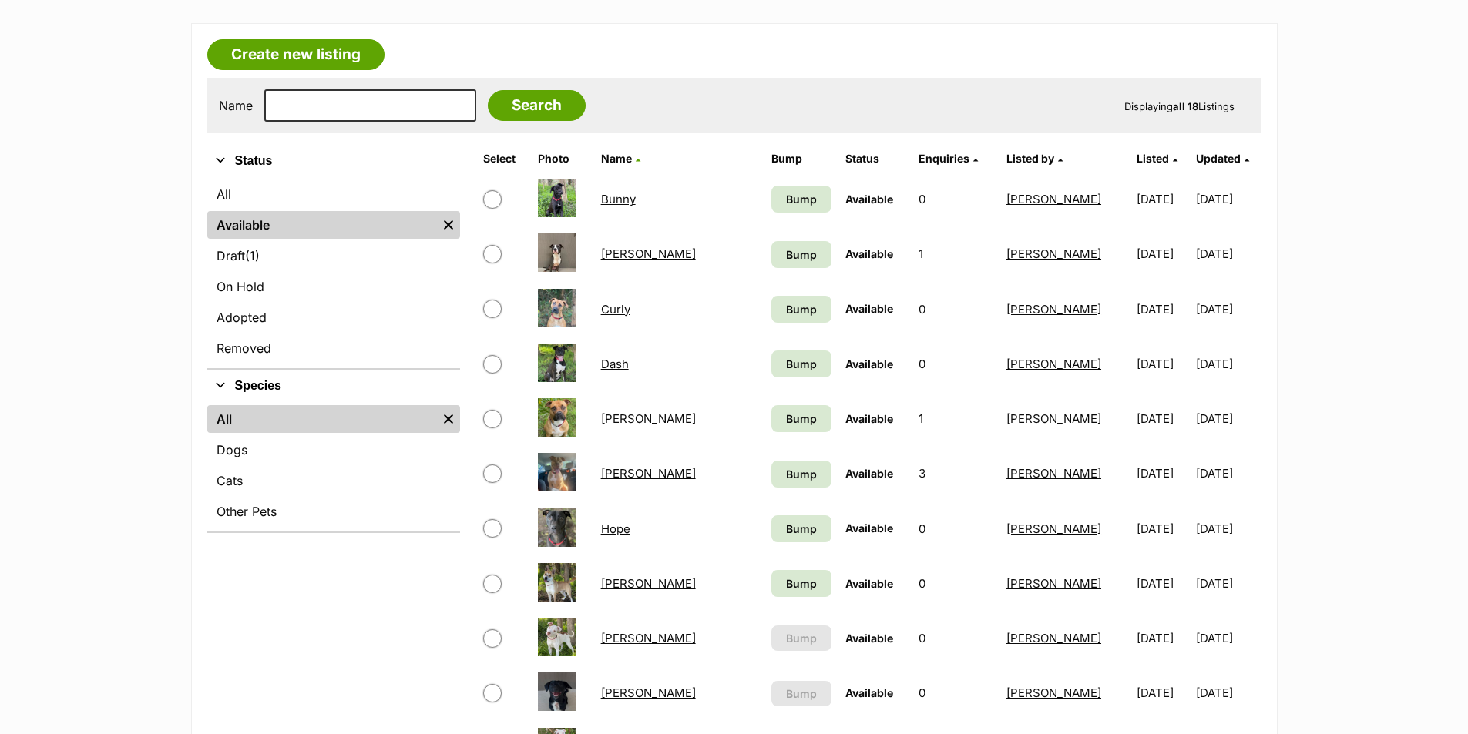
scroll to position [385, 0]
